Goal: Transaction & Acquisition: Download file/media

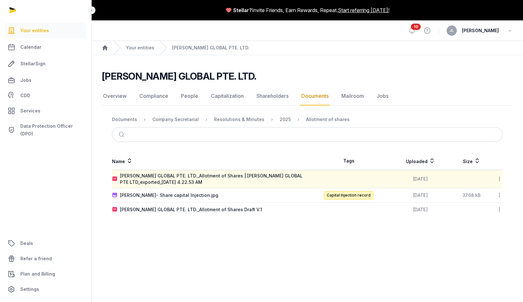
click at [275, 199] on td "[PERSON_NAME]- Share capital Injection.jpg" at bounding box center [209, 195] width 195 height 14
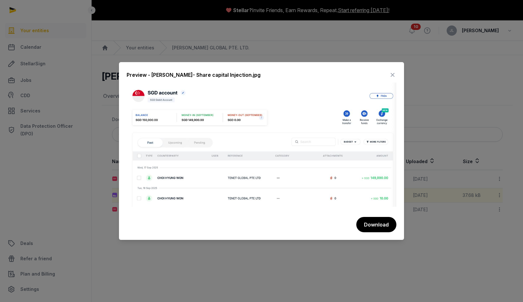
click at [261, 238] on div "Preview - [PERSON_NAME]- Share capital Injection.jpg Download" at bounding box center [261, 151] width 285 height 178
click at [257, 254] on div at bounding box center [261, 151] width 523 height 302
click at [393, 75] on icon at bounding box center [393, 75] width 8 height 10
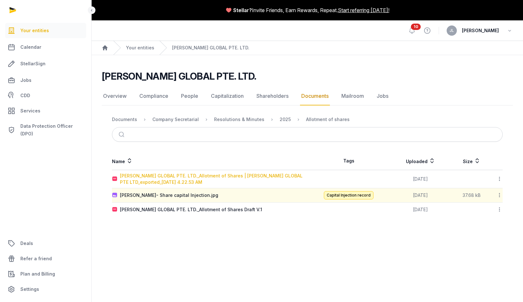
click at [296, 175] on div "[PERSON_NAME] GLOBAL PTE. LTD._Allotment of Shares | [PERSON_NAME] GLOBAL PTE L…" at bounding box center [213, 178] width 187 height 13
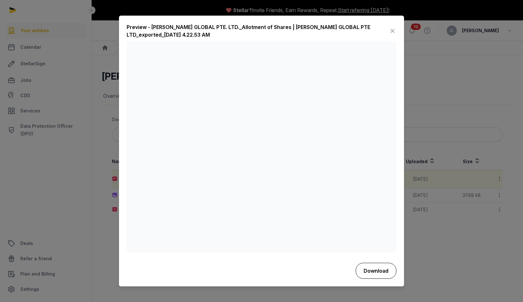
click at [368, 272] on button "Download" at bounding box center [376, 271] width 41 height 16
click at [92, 49] on div at bounding box center [261, 151] width 523 height 302
